Goal: Task Accomplishment & Management: Manage account settings

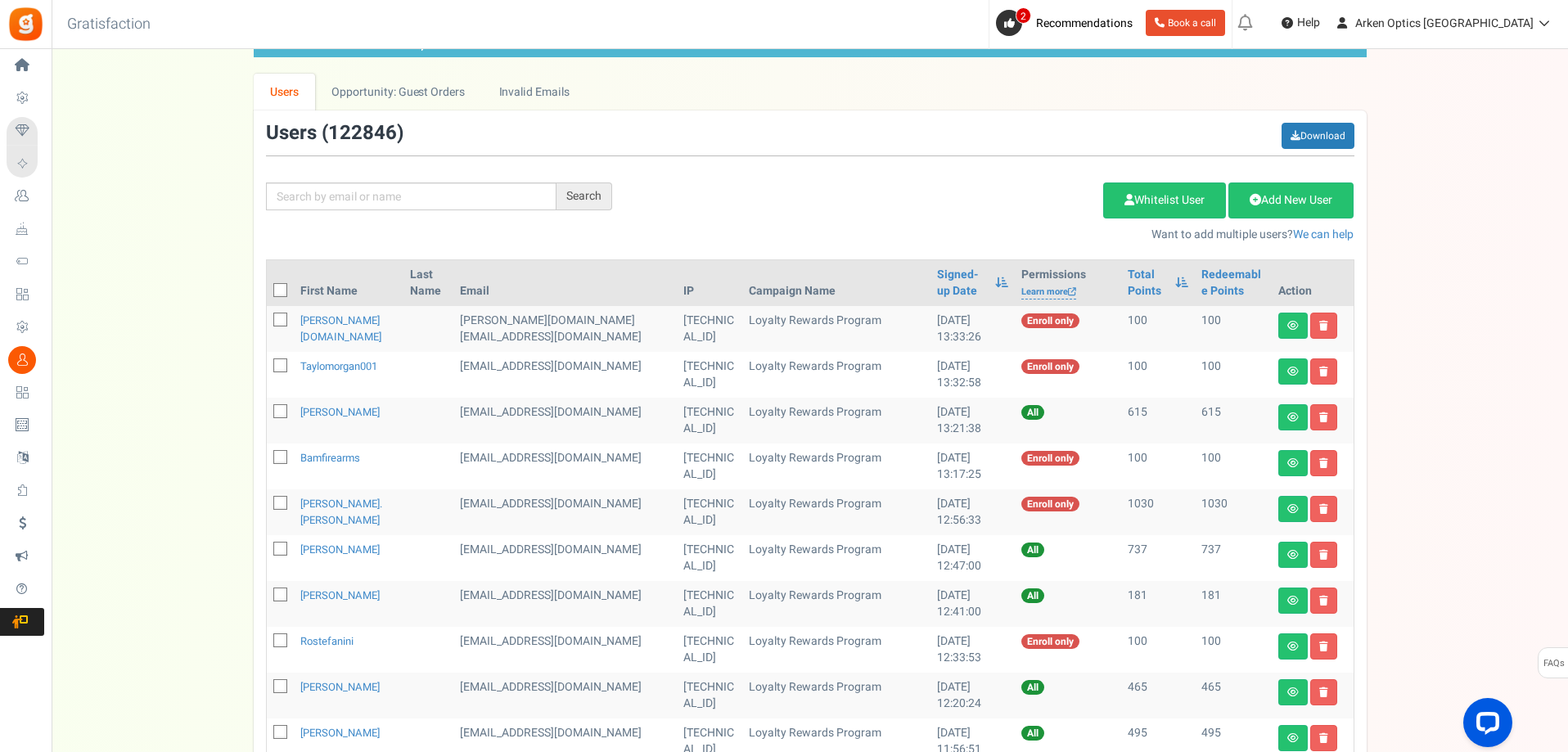
scroll to position [58, 0]
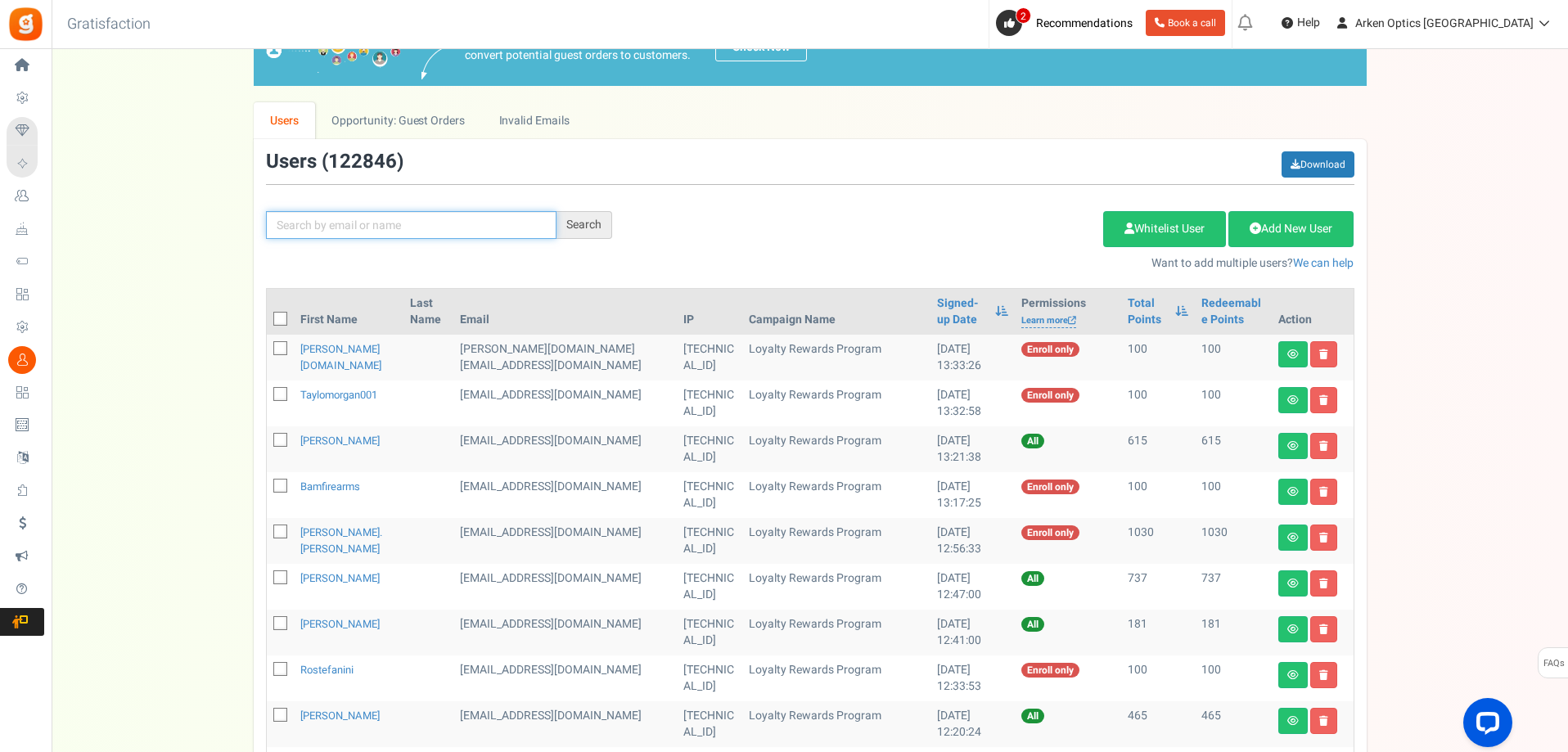
click at [342, 223] on input "text" at bounding box center [411, 225] width 291 height 28
paste input "[PERSON_NAME]"
click at [595, 231] on div "Search" at bounding box center [585, 225] width 56 height 28
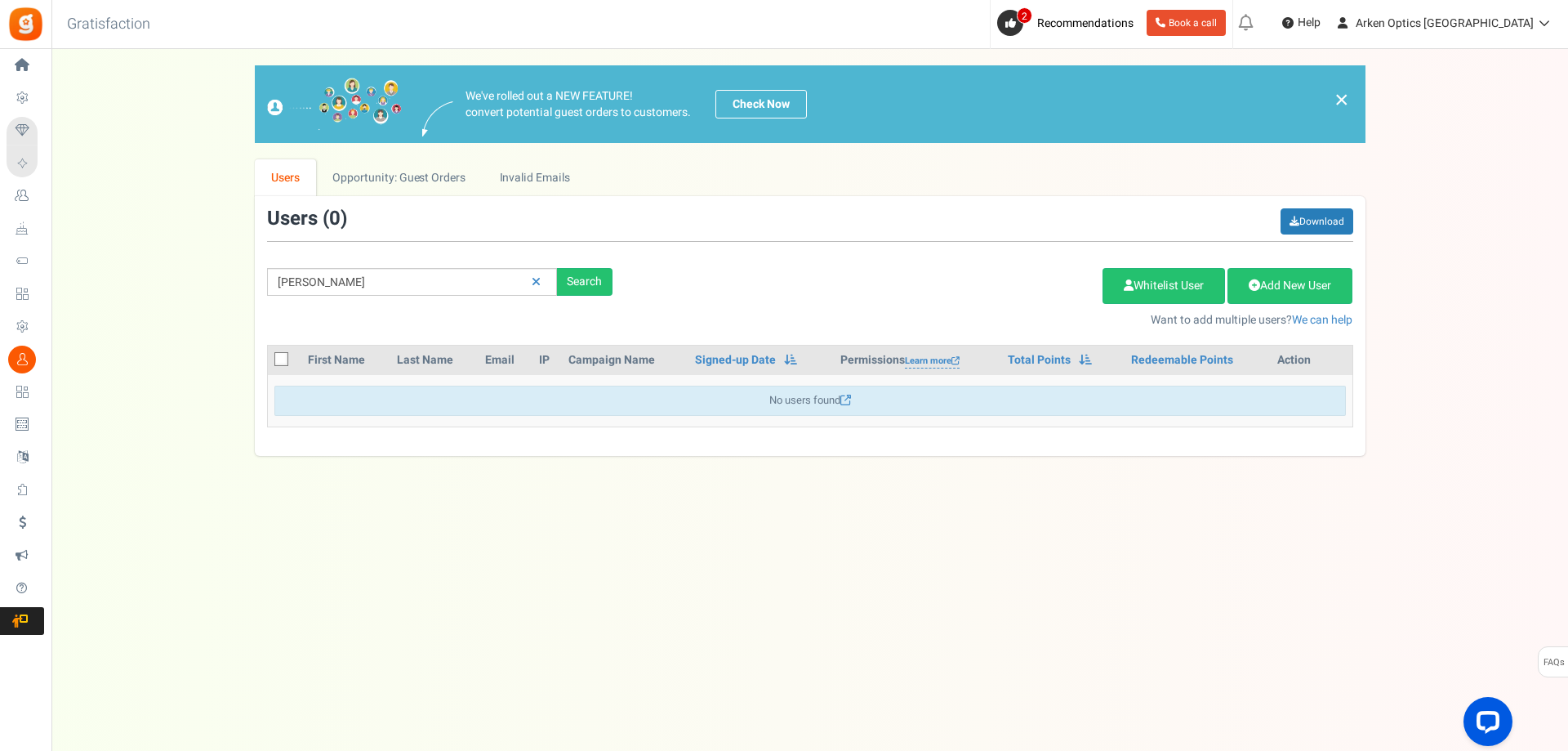
click at [569, 225] on div "Users ( 0 ) Download" at bounding box center [810, 225] width 1087 height 34
click at [581, 277] on div "Search" at bounding box center [585, 282] width 56 height 28
drag, startPoint x: 310, startPoint y: 287, endPoint x: 259, endPoint y: 290, distance: 51.1
click at [254, 290] on div "We've rolled out a NEW FEATURE! convert potential guest orders to customers. Ch…" at bounding box center [809, 261] width 1484 height 391
paste input "[EMAIL_ADDRESS][DOMAIN_NAME]"
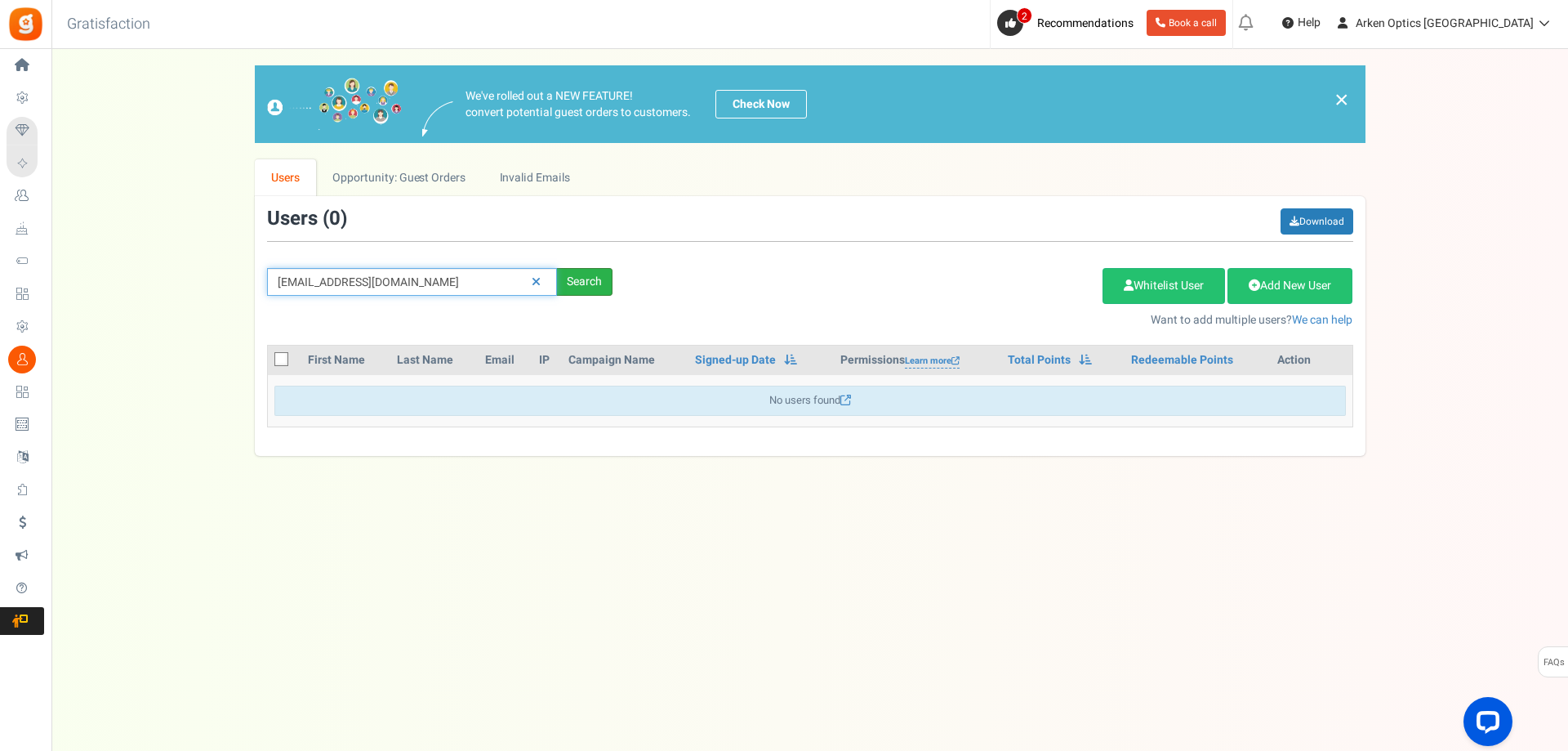
type input "[EMAIL_ADDRESS][DOMAIN_NAME]"
click at [611, 282] on div "Search" at bounding box center [585, 282] width 56 height 28
click at [607, 282] on div "Search" at bounding box center [585, 282] width 56 height 28
click at [590, 285] on div "Search" at bounding box center [585, 282] width 56 height 28
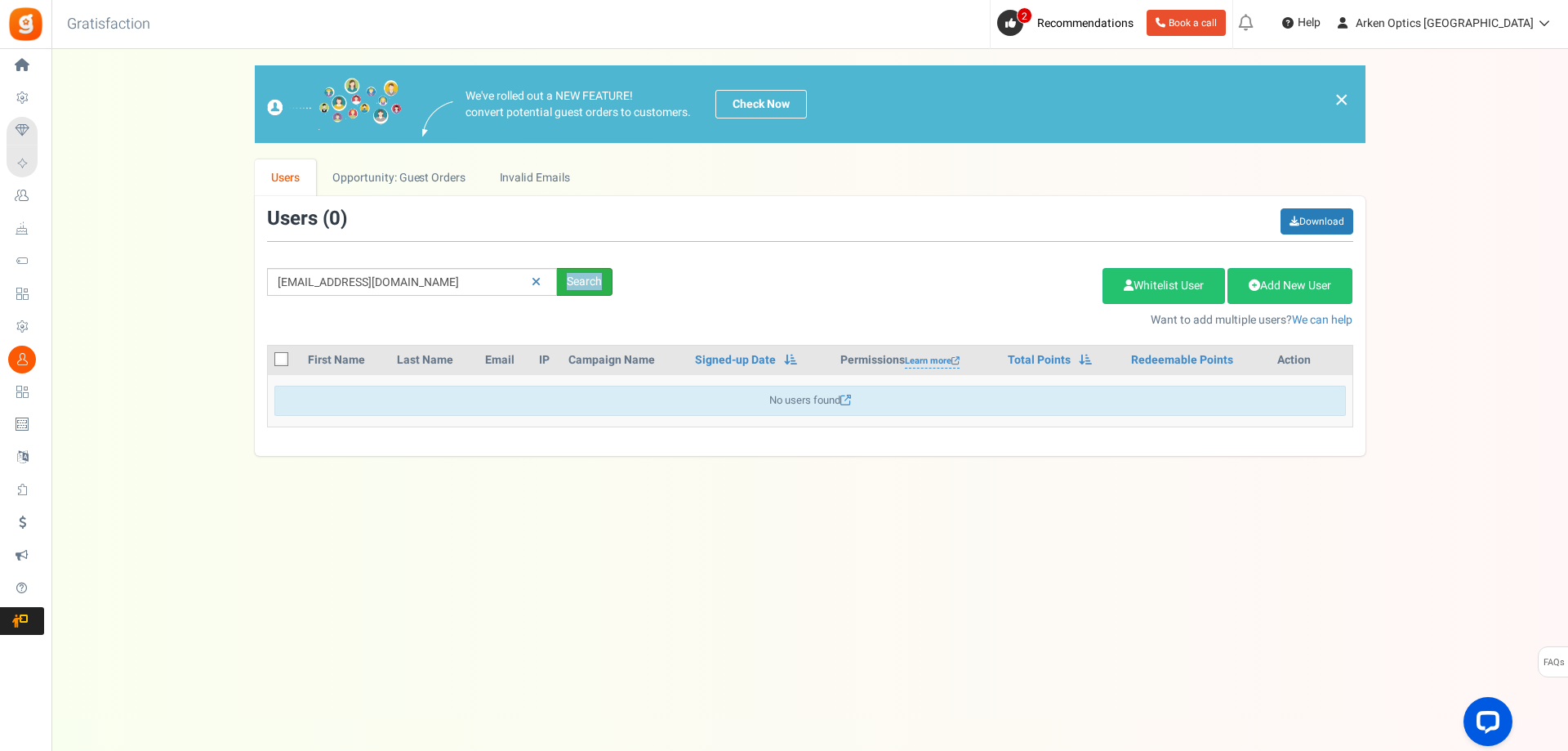
click at [590, 285] on div "Search" at bounding box center [585, 282] width 56 height 28
click at [687, 273] on div "Add Etsy Order Delete Selected Users Import Users Spam Protection Subtract Poin…" at bounding box center [994, 293] width 741 height 71
click at [615, 282] on div "[EMAIL_ADDRESS][DOMAIN_NAME] Search" at bounding box center [439, 282] width 370 height 28
click at [598, 284] on div "Search" at bounding box center [585, 282] width 56 height 28
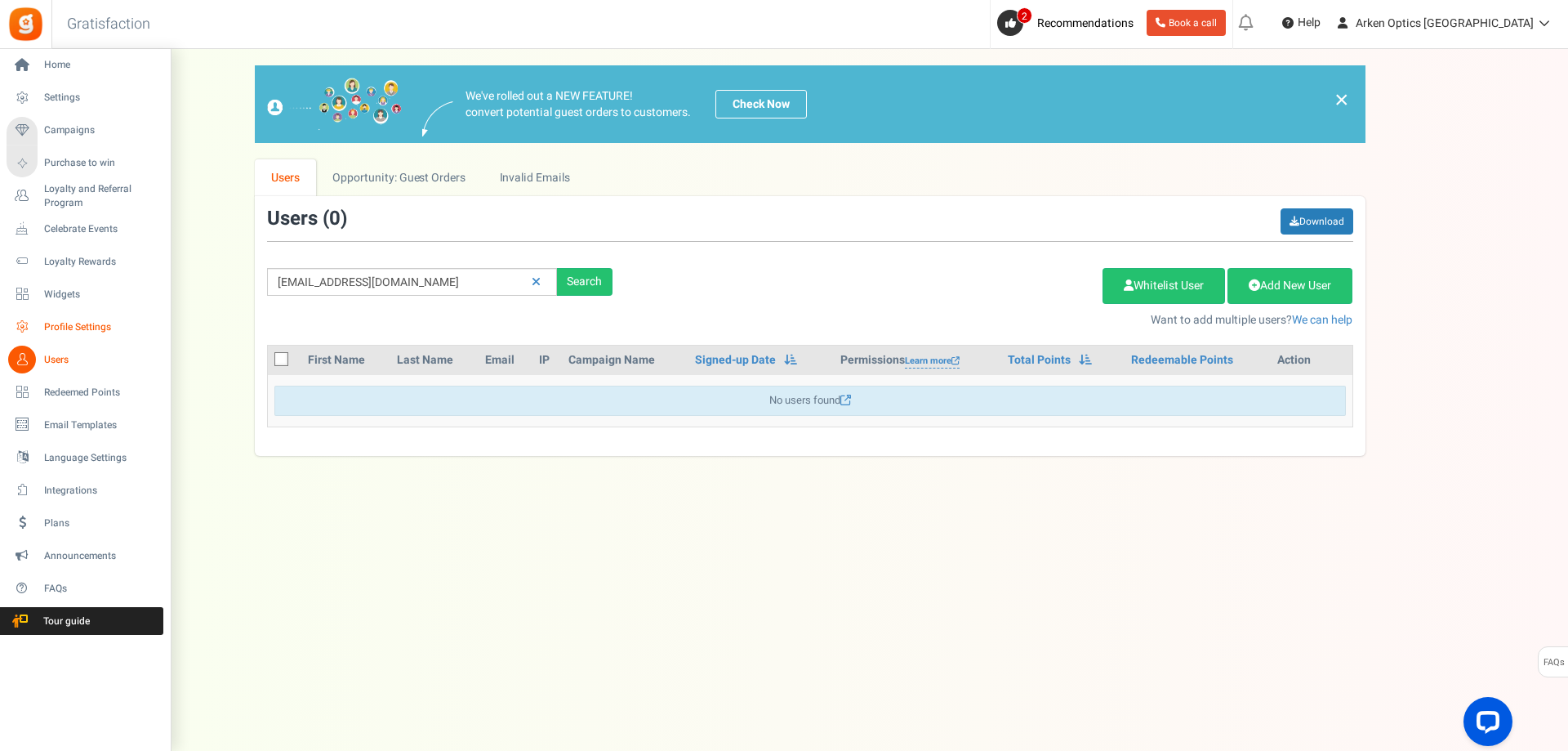
click at [49, 328] on span "Profile Settings" at bounding box center [100, 327] width 114 height 14
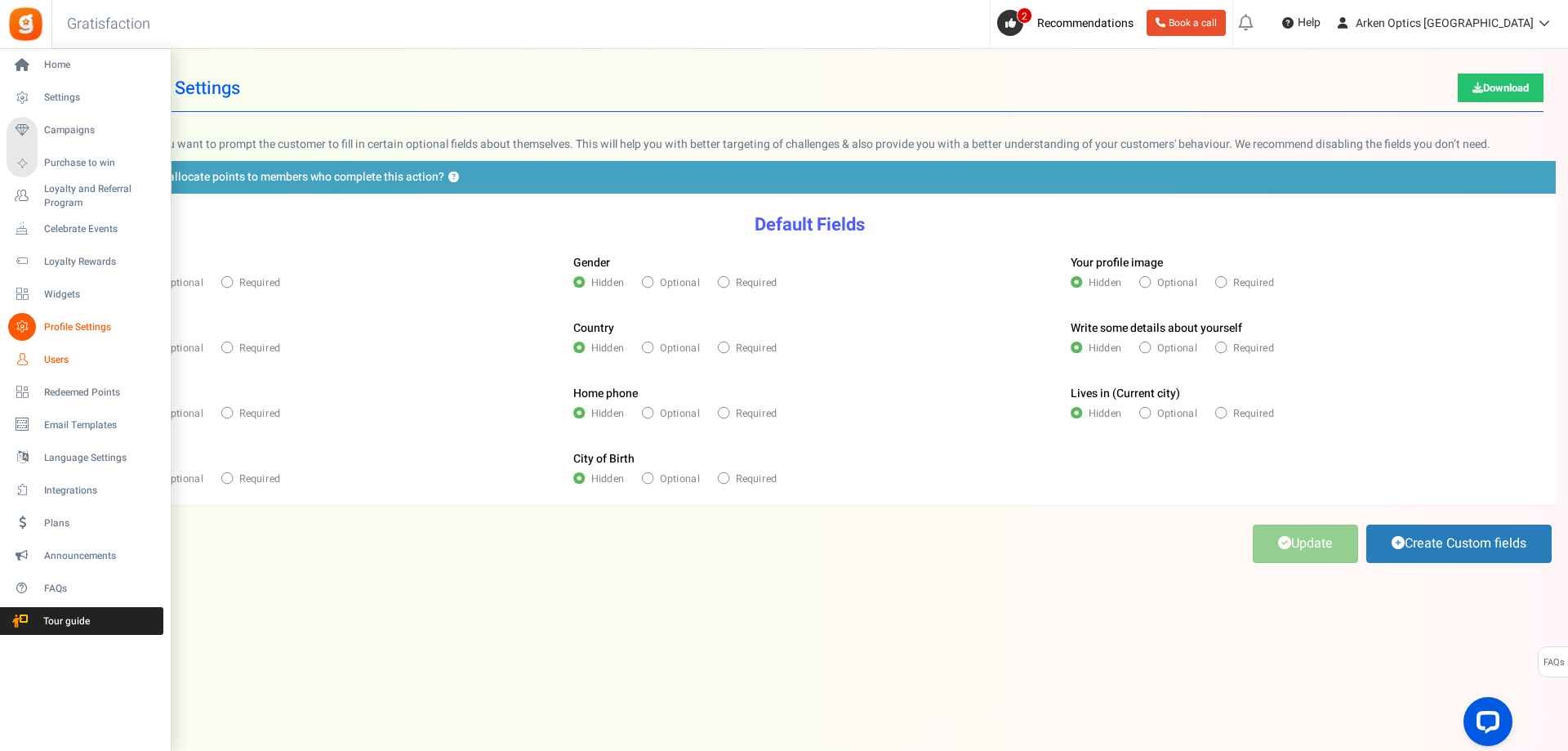
click at [62, 351] on link "Users" at bounding box center [86, 359] width 157 height 28
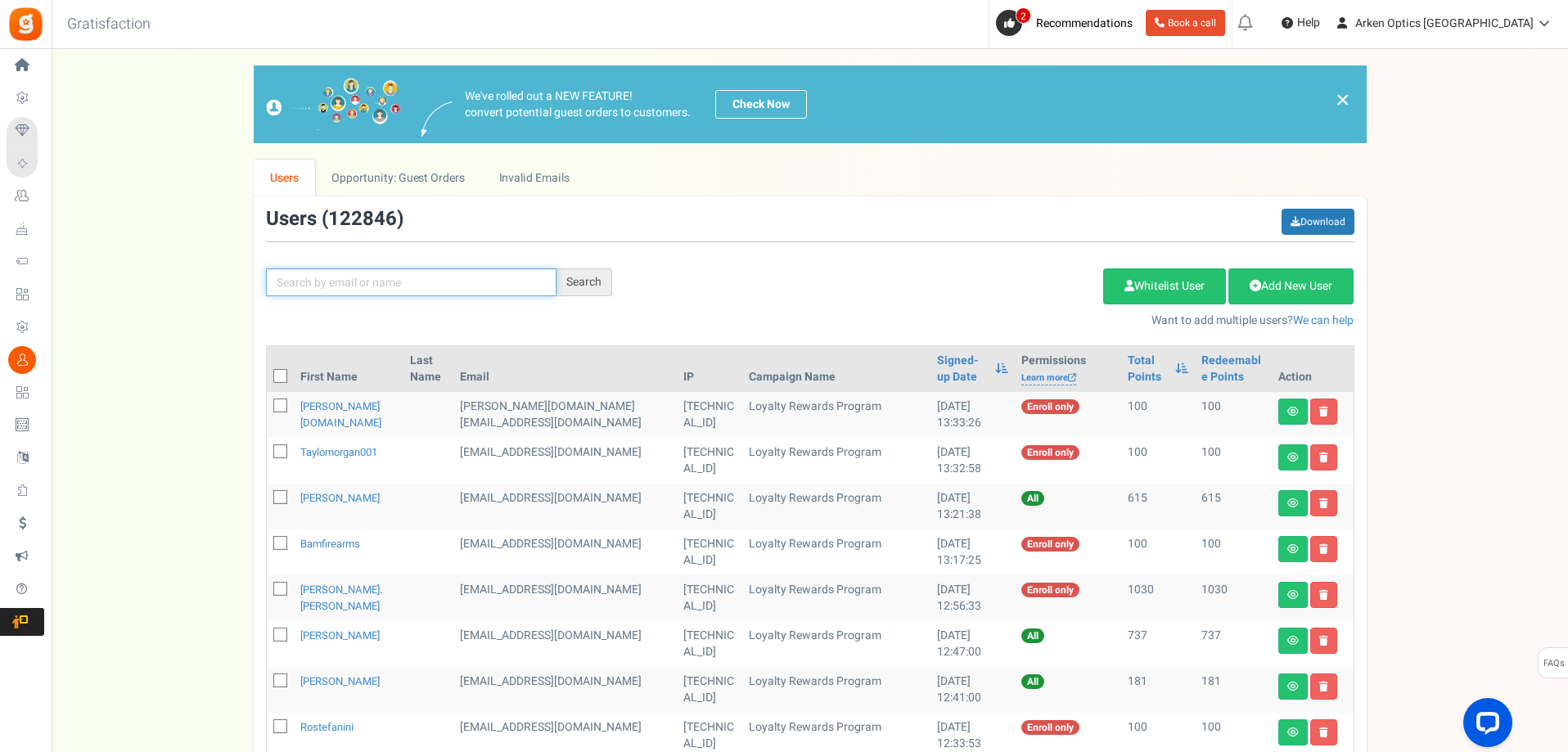
click at [337, 287] on input "text" at bounding box center [411, 282] width 291 height 28
paste input "[EMAIL_ADDRESS][DOMAIN_NAME]"
type input "[EMAIL_ADDRESS][DOMAIN_NAME]"
click at [580, 281] on div "Search" at bounding box center [585, 282] width 56 height 28
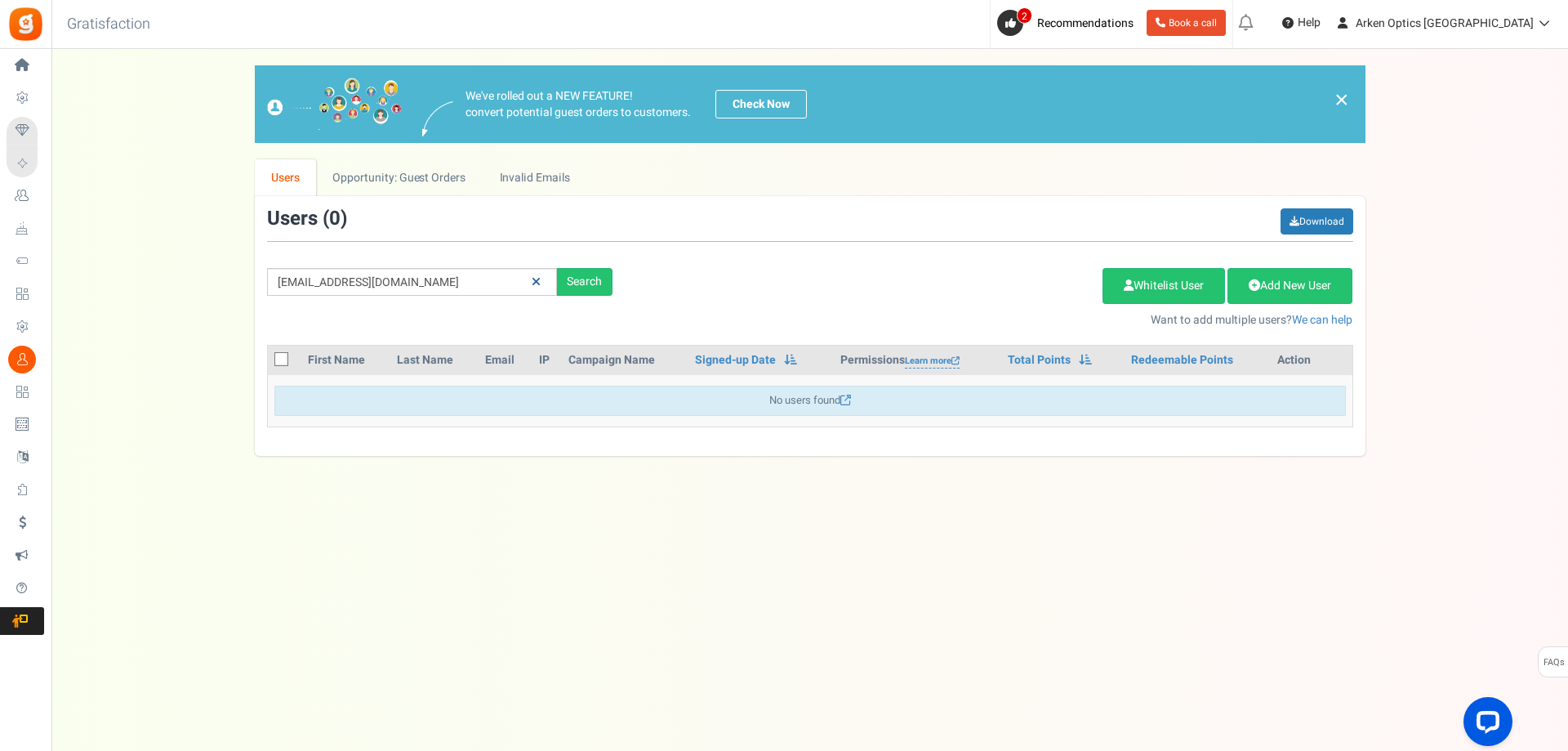
click at [530, 282] on link at bounding box center [536, 282] width 25 height 29
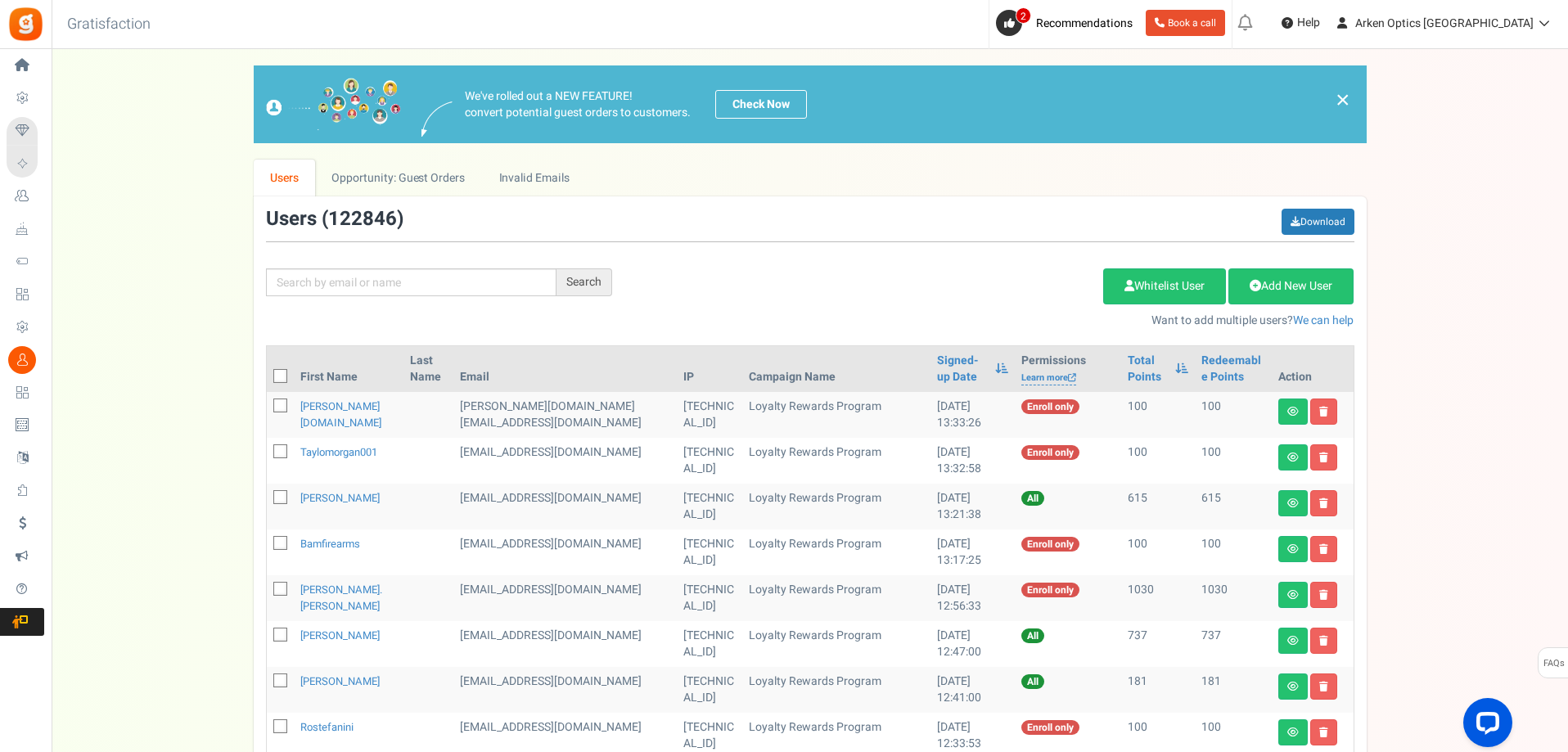
click at [321, 377] on th "First Name" at bounding box center [349, 369] width 111 height 46
click at [279, 372] on icon at bounding box center [281, 376] width 11 height 11
click at [268, 373] on input "checkbox" at bounding box center [262, 377] width 11 height 11
checkbox input "true"
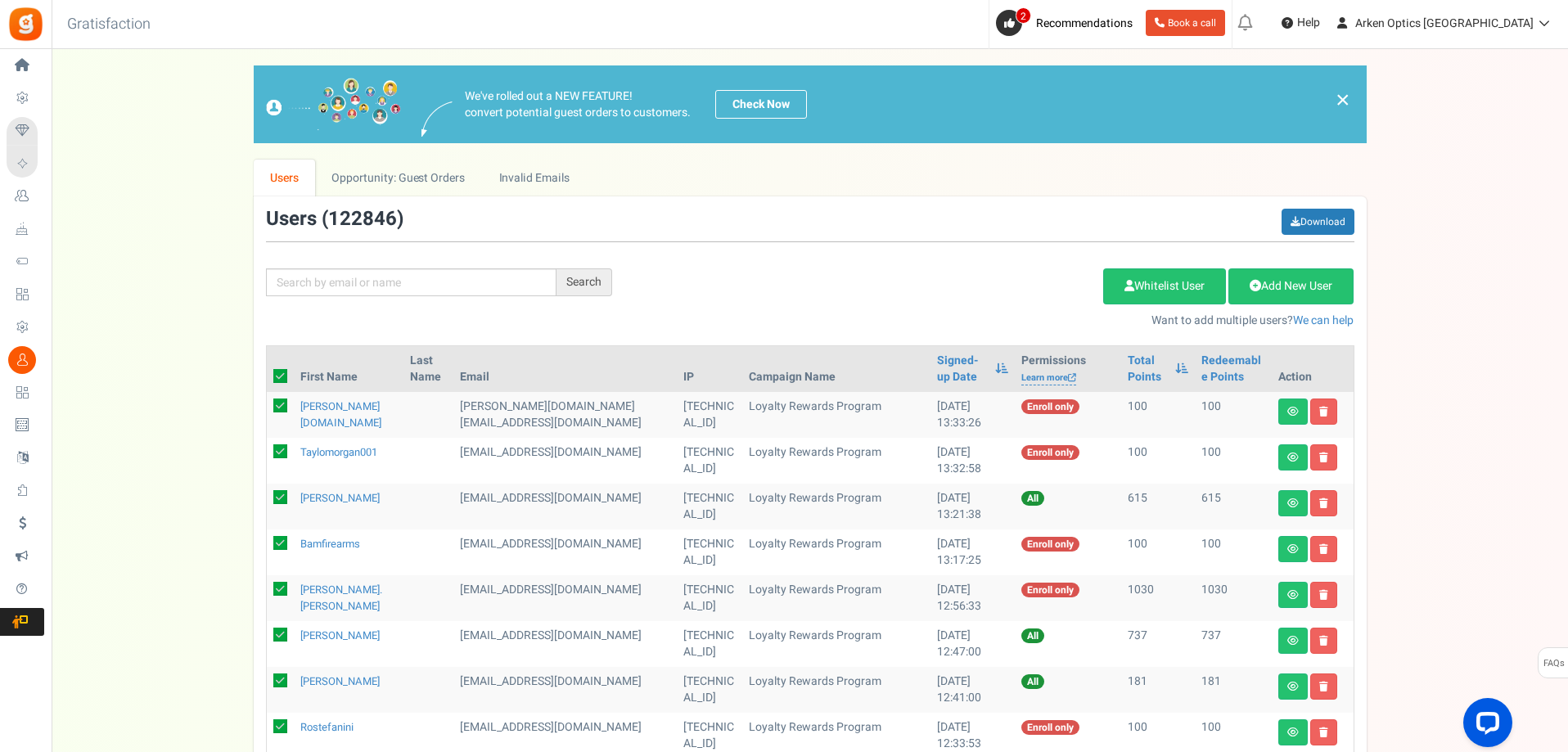
checkbox input "true"
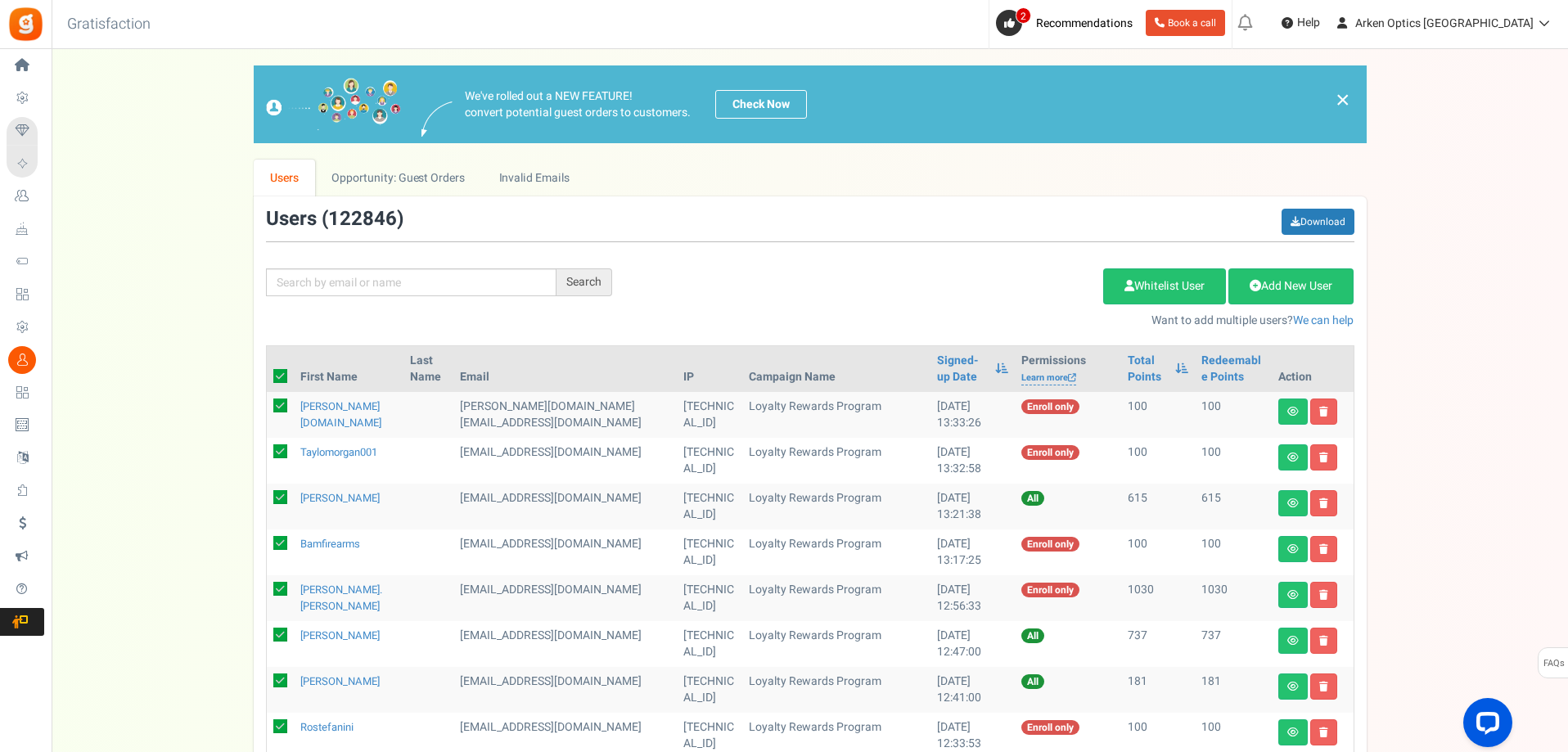
checkbox input "true"
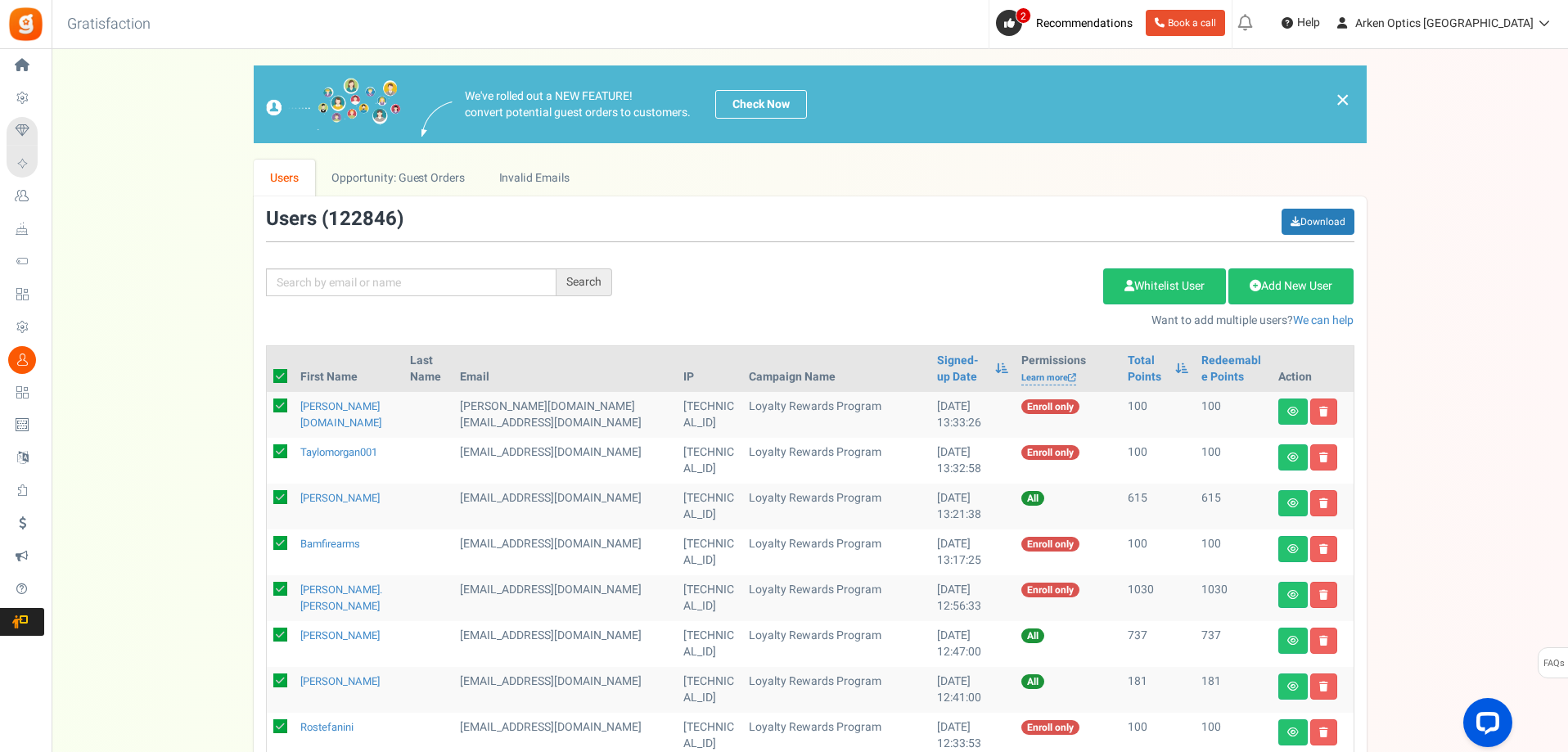
checkbox input "true"
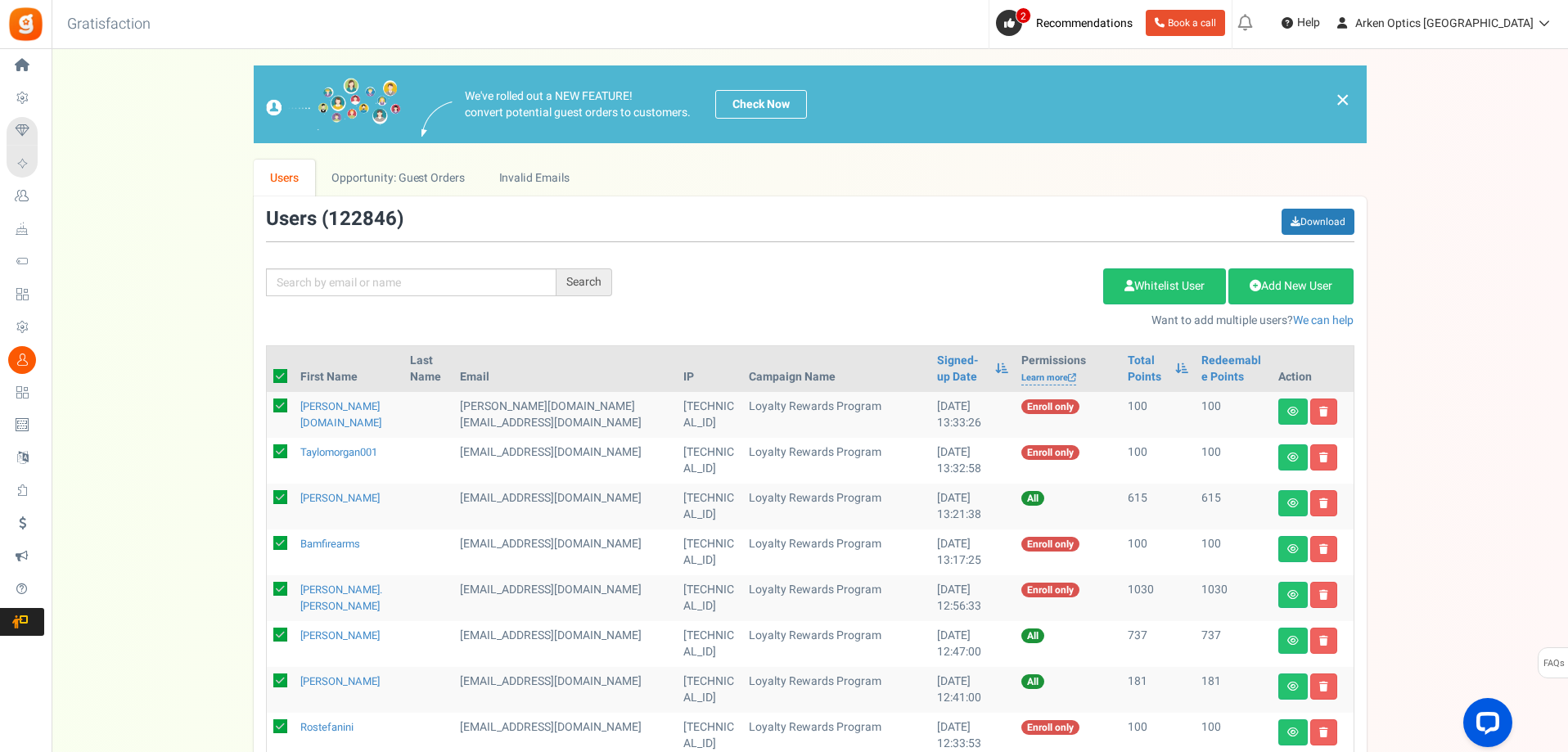
checkbox input "true"
click at [282, 371] on icon at bounding box center [280, 376] width 14 height 14
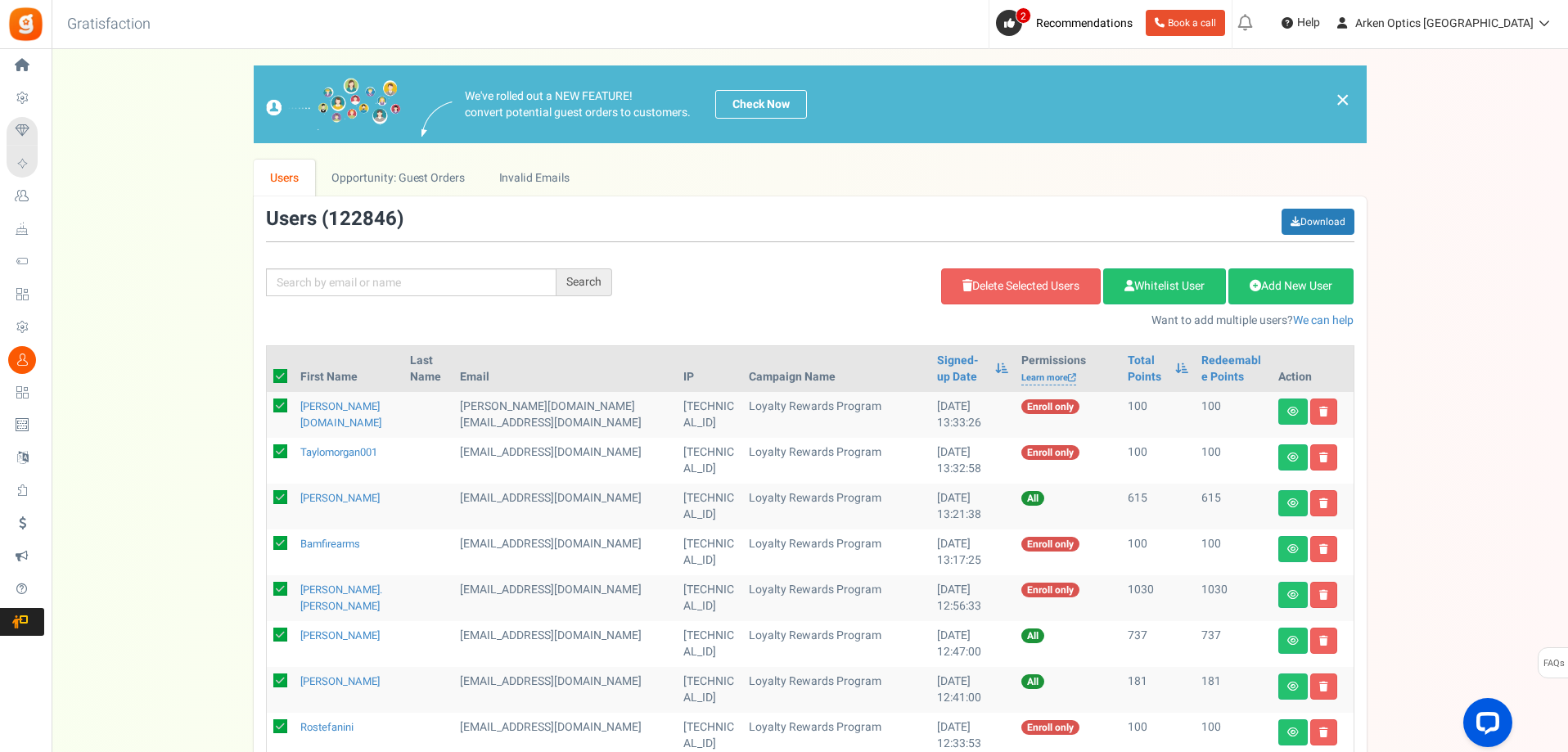
click at [268, 373] on input "checkbox" at bounding box center [262, 377] width 11 height 11
checkbox input "false"
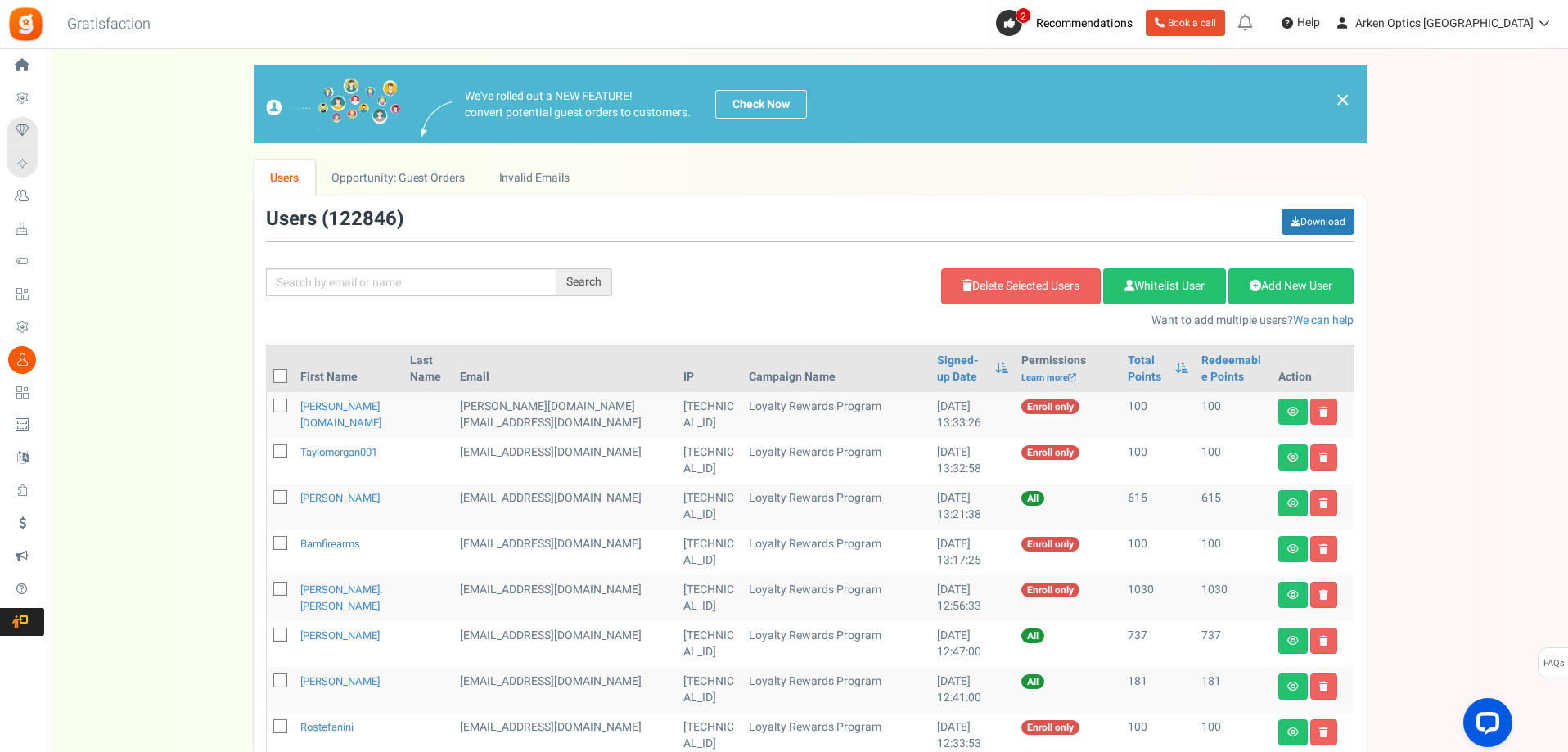
checkbox input "false"
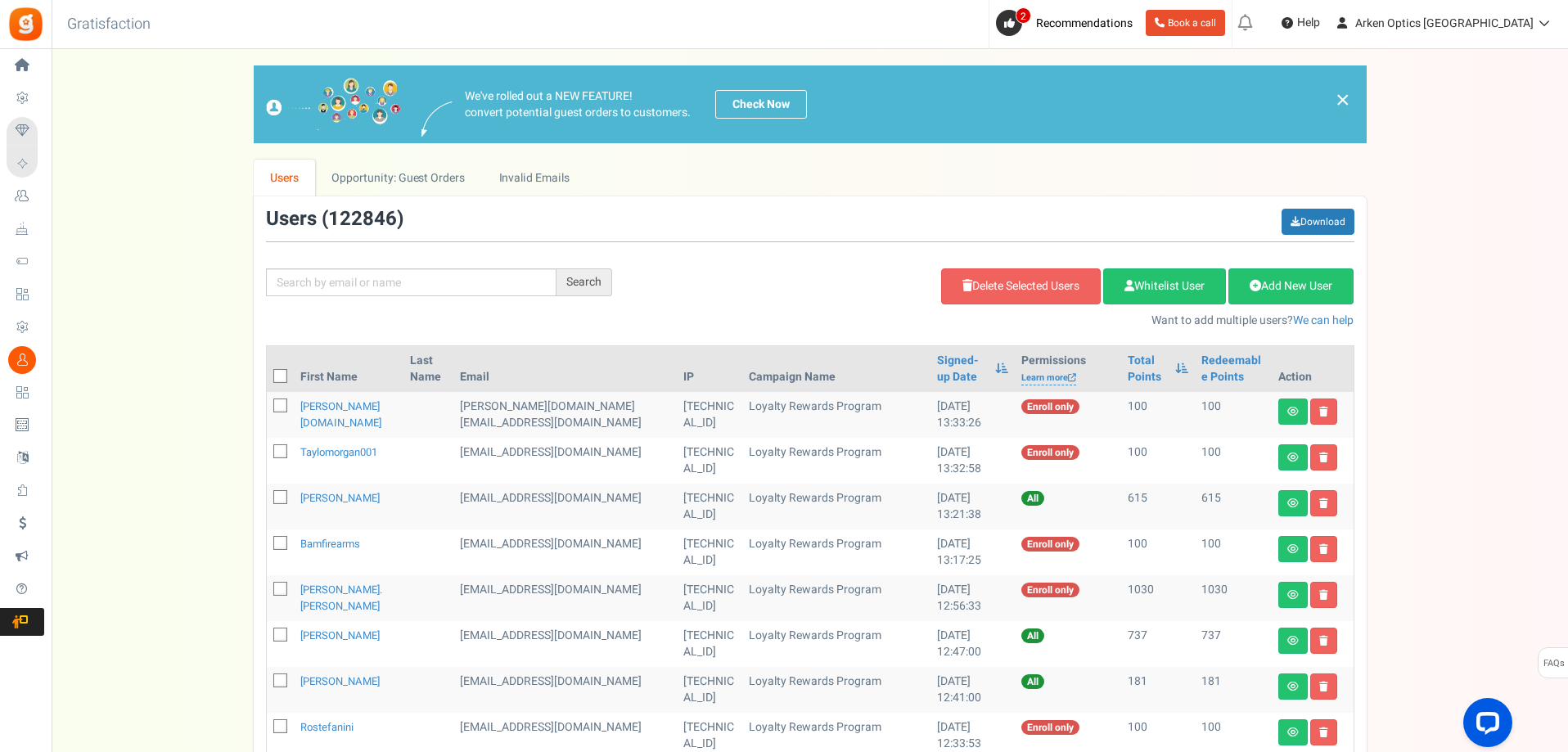
checkbox input "false"
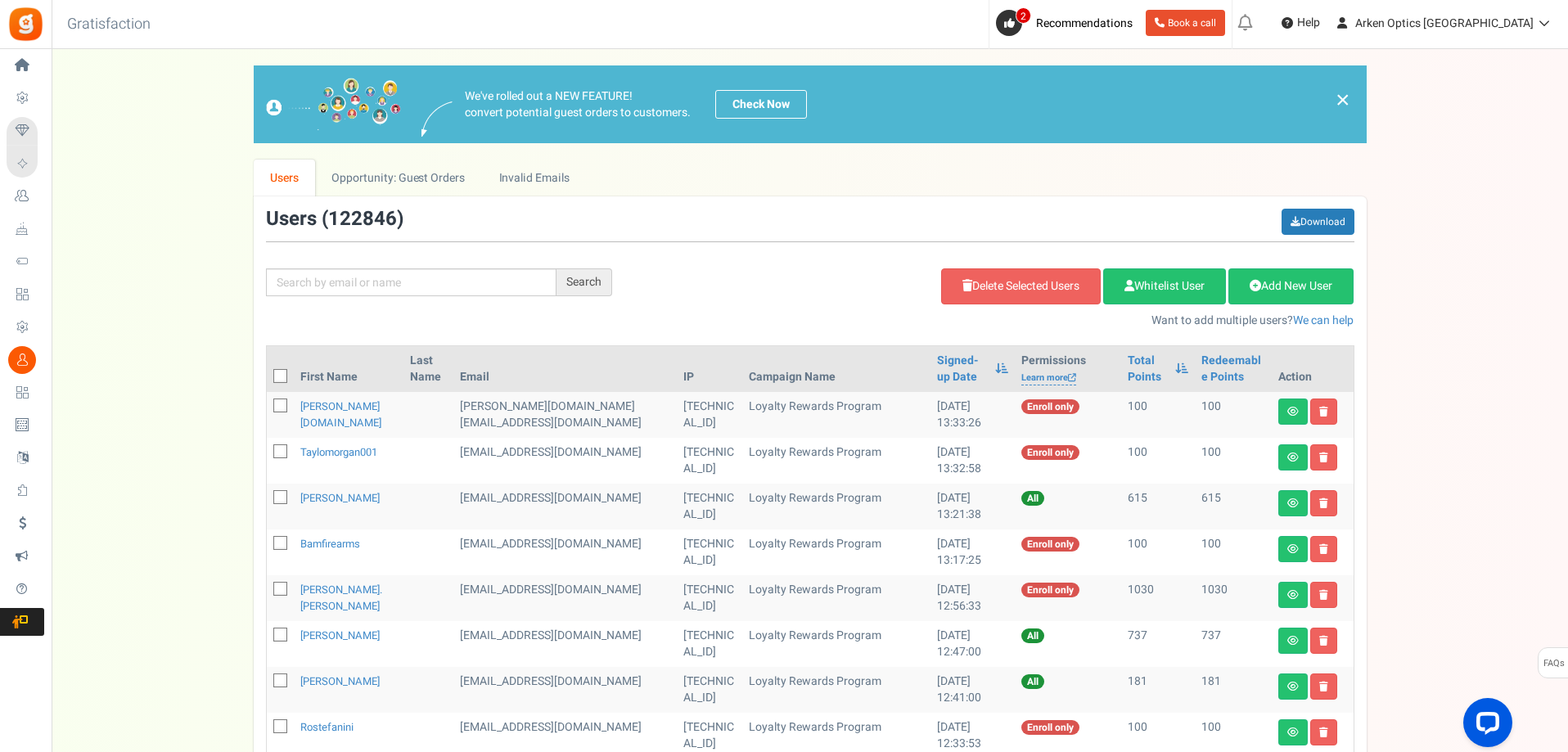
checkbox input "false"
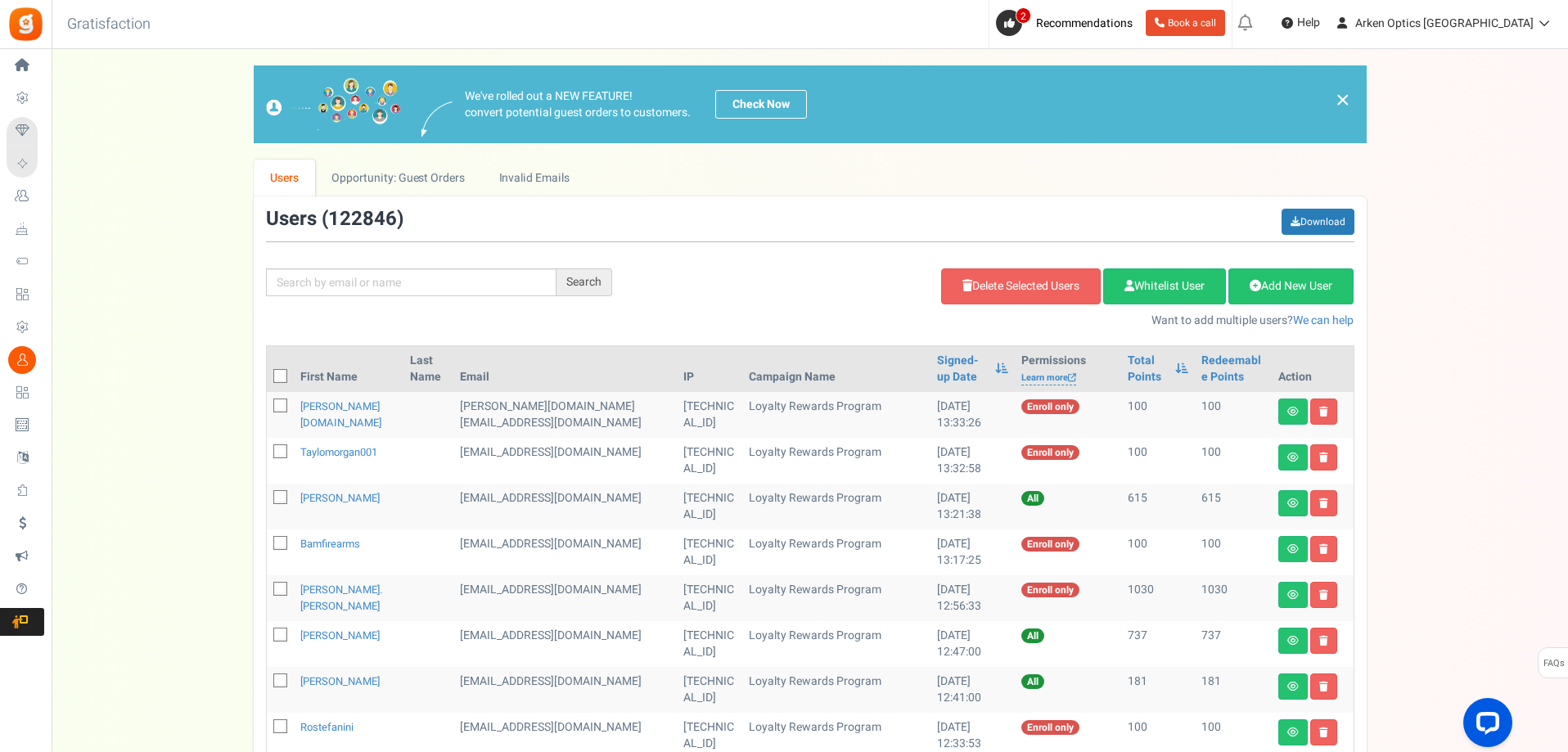
checkbox input "false"
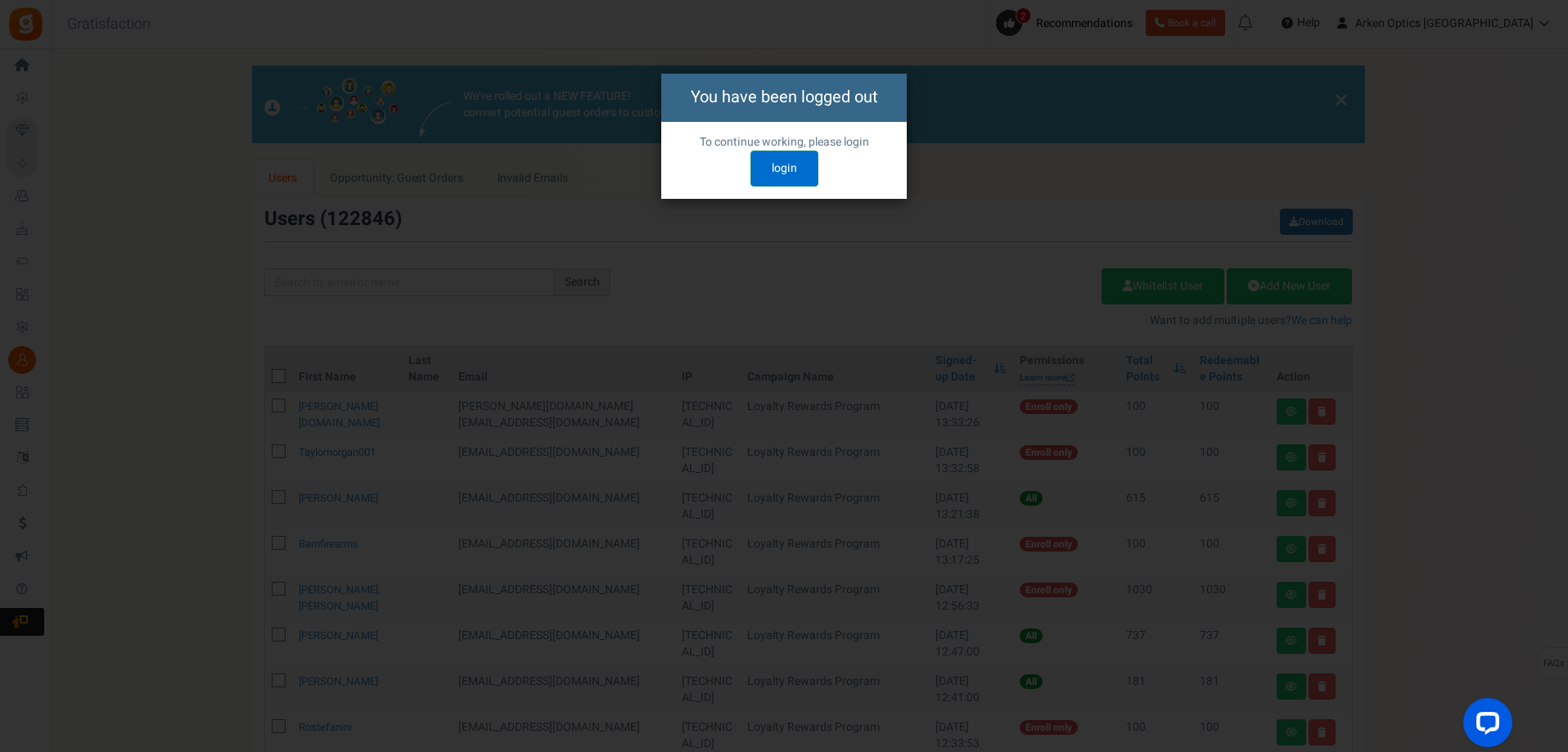
click at [789, 175] on link "login" at bounding box center [784, 168] width 68 height 36
